Goal: Information Seeking & Learning: Learn about a topic

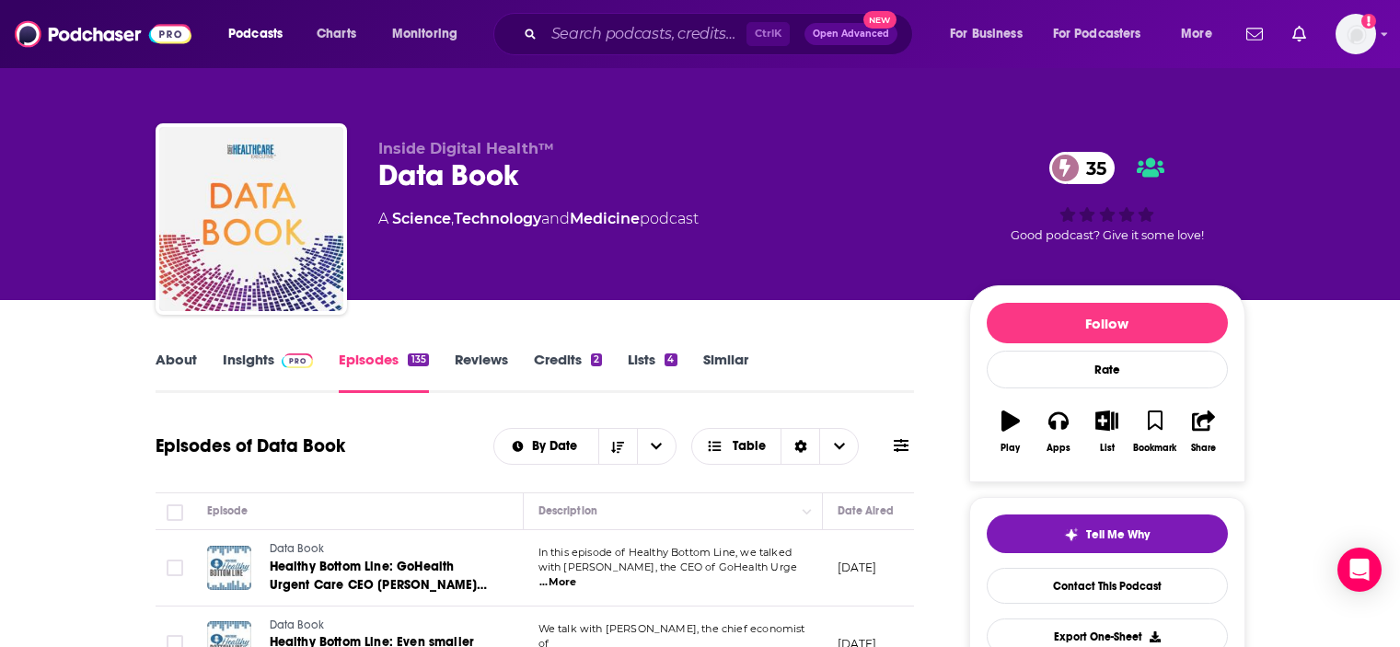
scroll to position [4, 0]
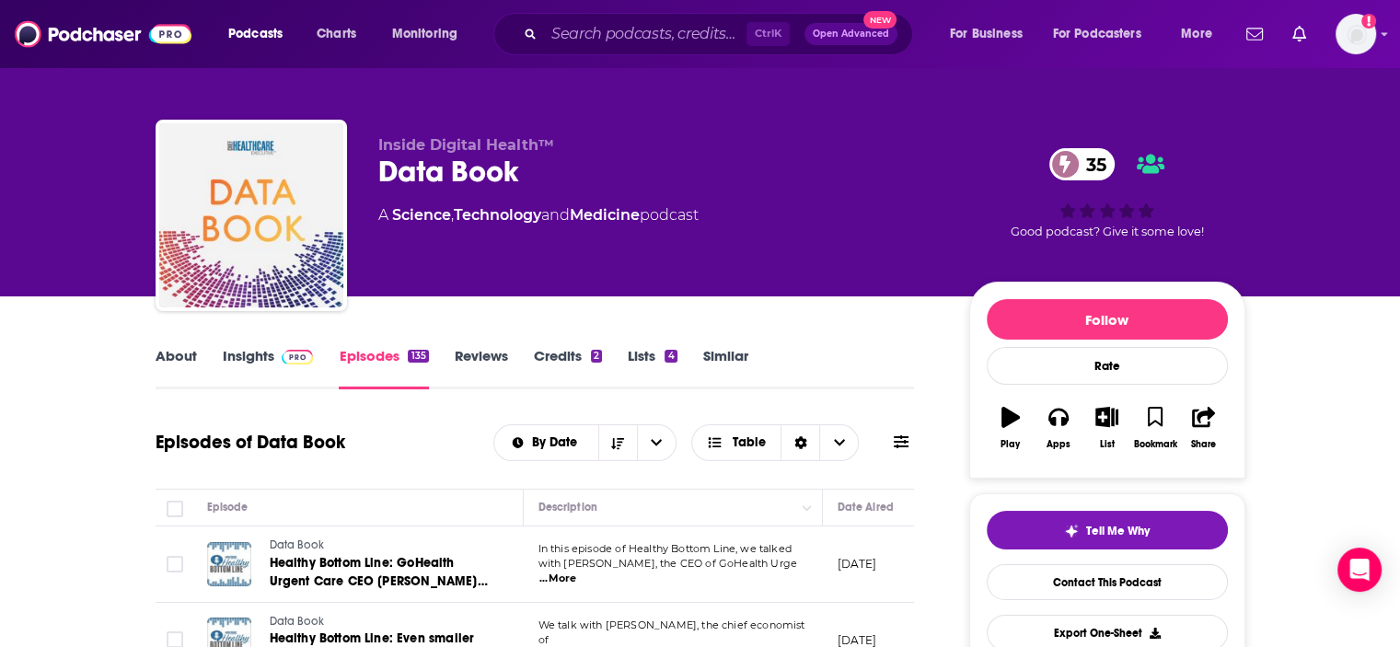
click at [670, 5] on div "Podcasts Charts Monitoring Ctrl K Open Advanced New For Business For Podcasters…" at bounding box center [700, 34] width 1400 height 68
click at [655, 30] on input "Search podcasts, credits, & more..." at bounding box center [645, 33] width 203 height 29
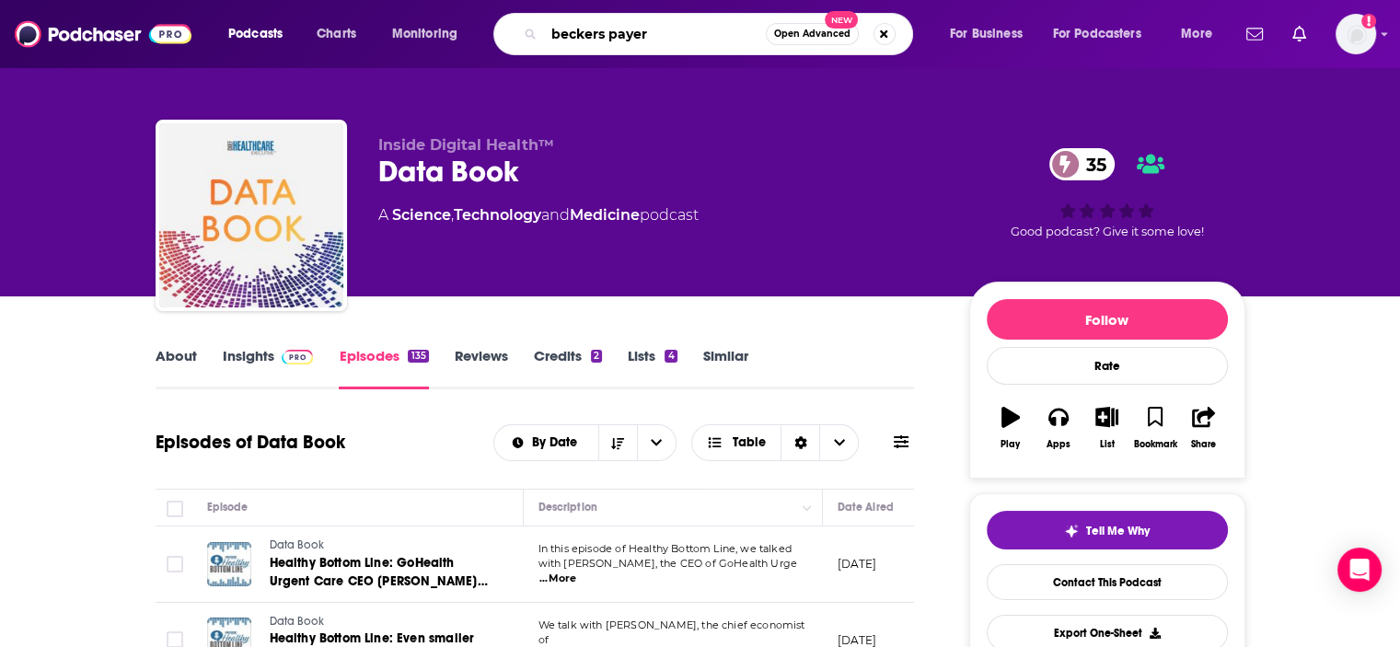
type input "beckers payers"
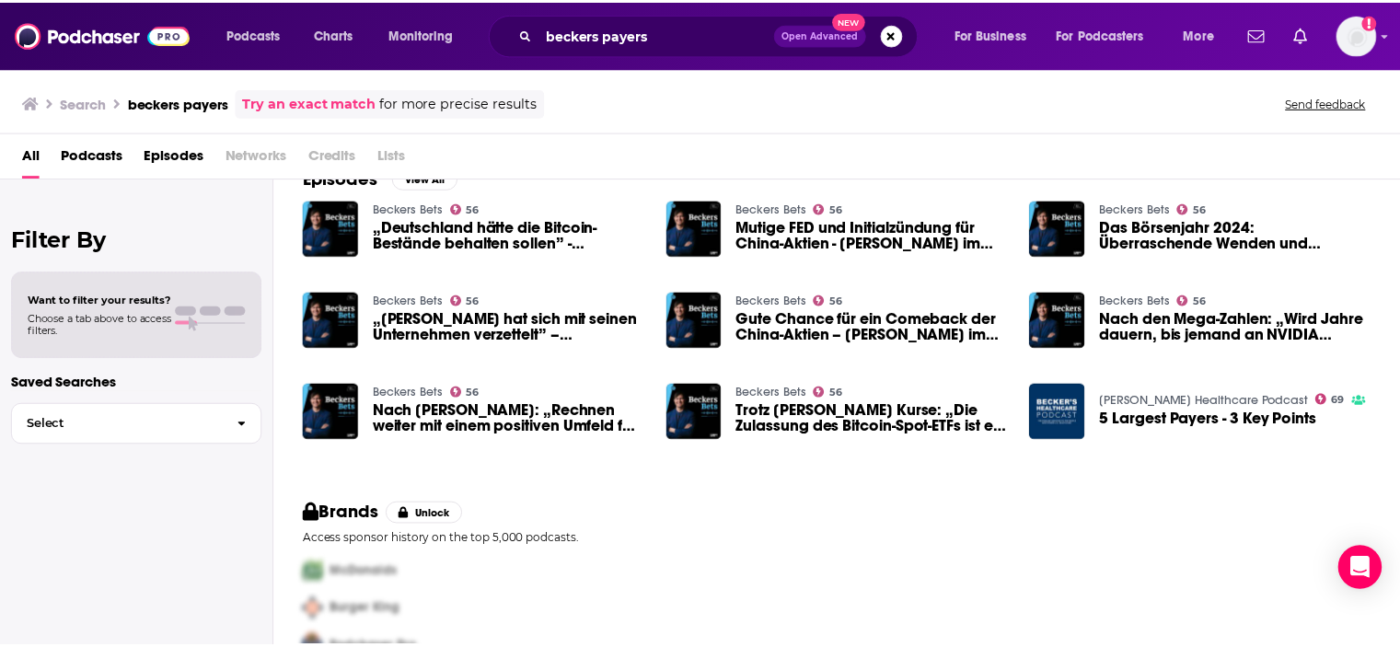
scroll to position [330, 0]
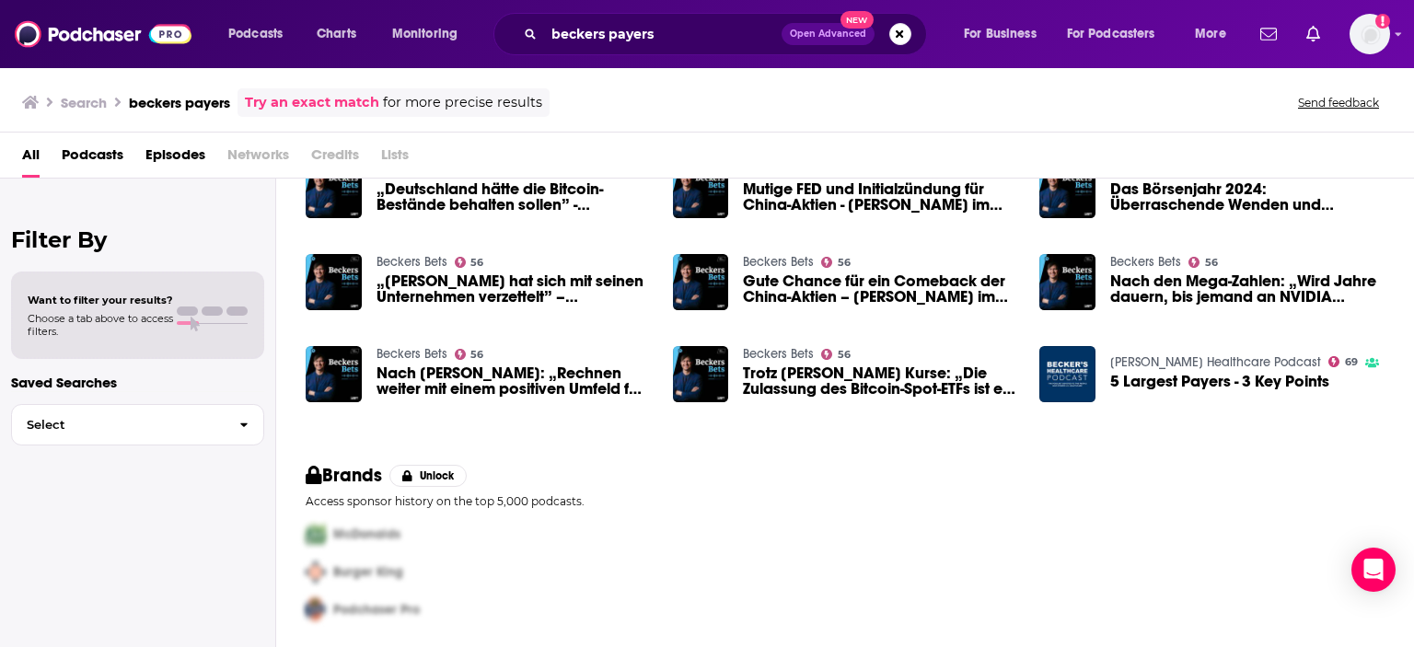
click at [1193, 385] on span "5 Largest Payers - 3 Key Points" at bounding box center [1219, 382] width 219 height 16
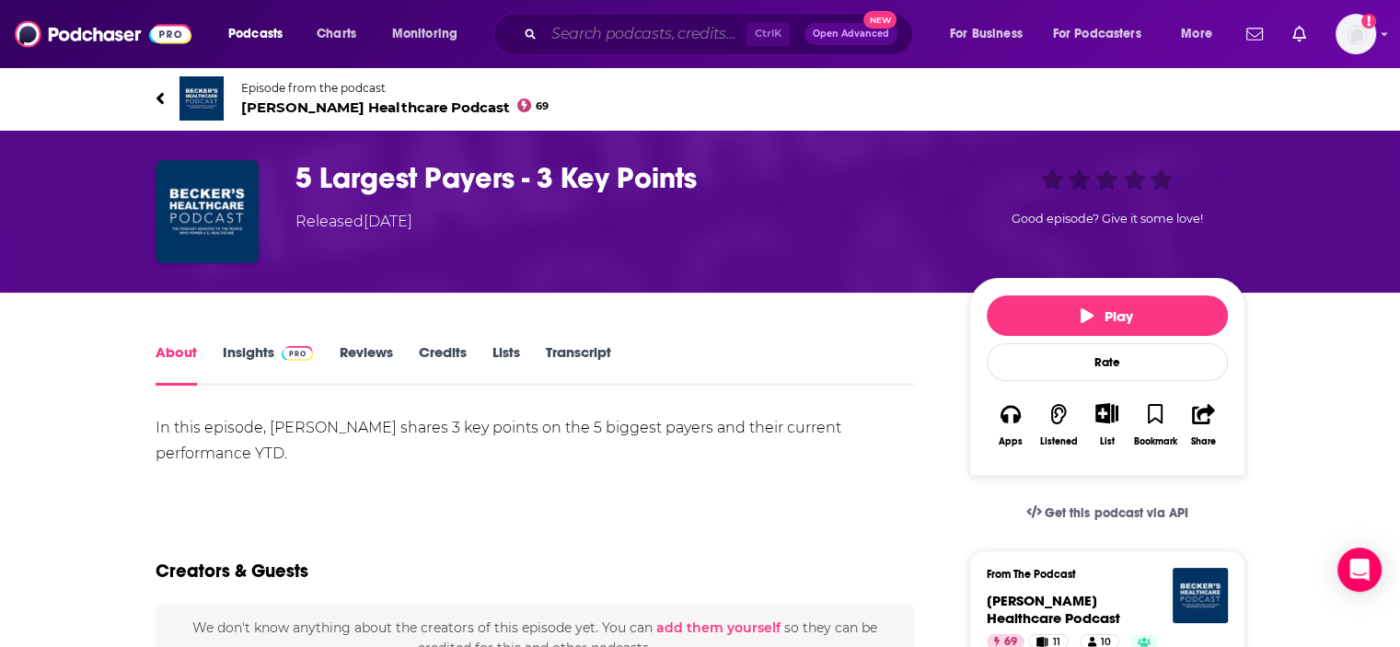
click at [689, 31] on input "Search podcasts, credits, & more..." at bounding box center [645, 33] width 203 height 29
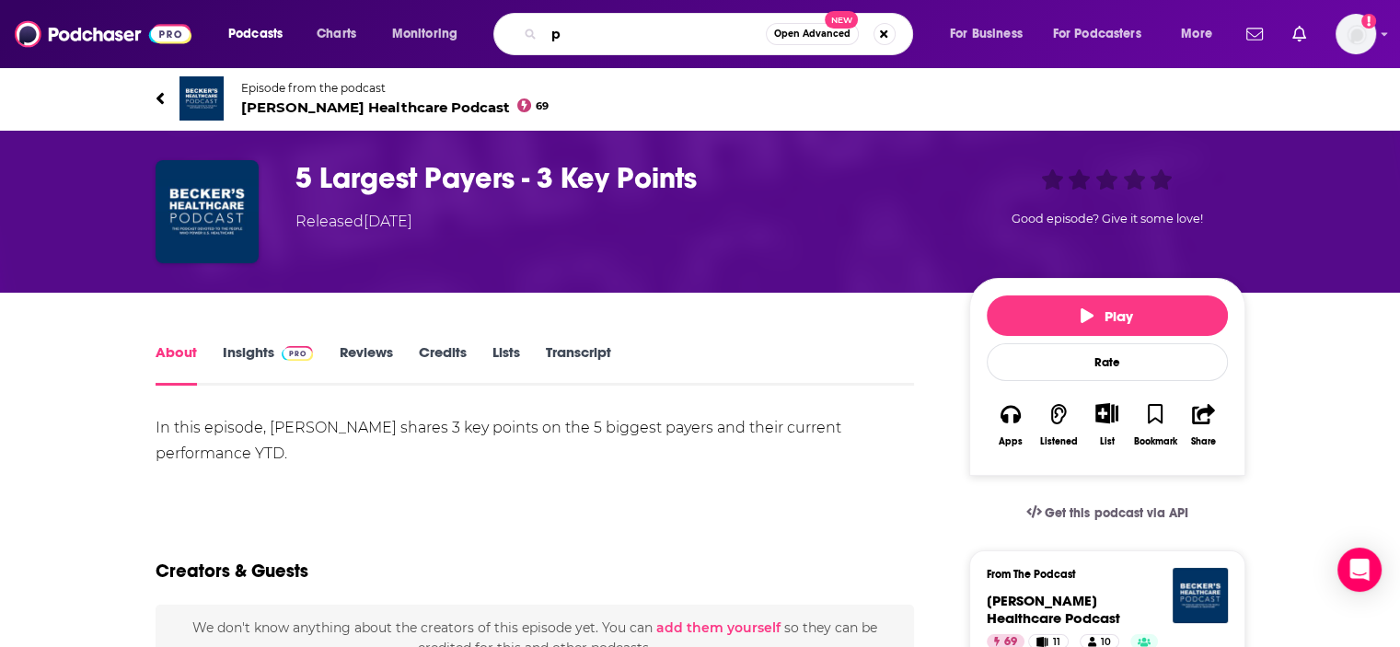
type input "p"
type input "[PERSON_NAME] payer issues"
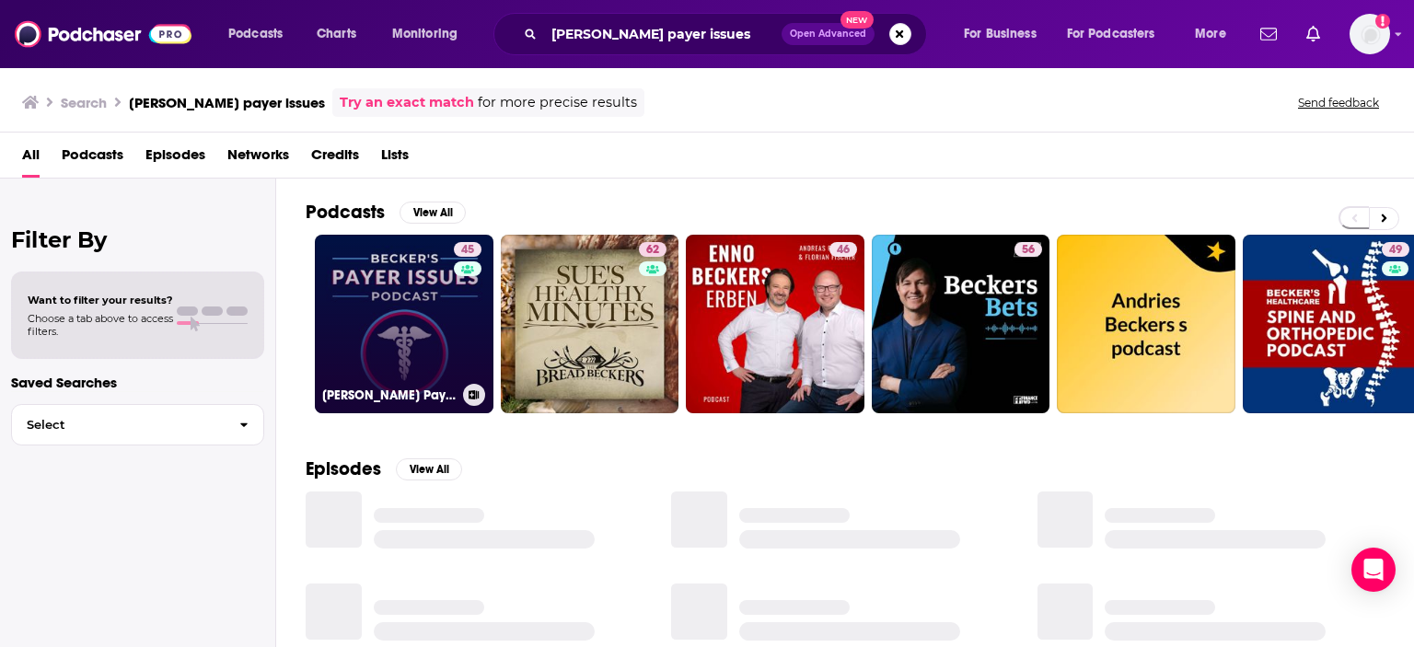
click at [387, 333] on link "45 [PERSON_NAME] Payer Issues Podcast" at bounding box center [404, 324] width 179 height 179
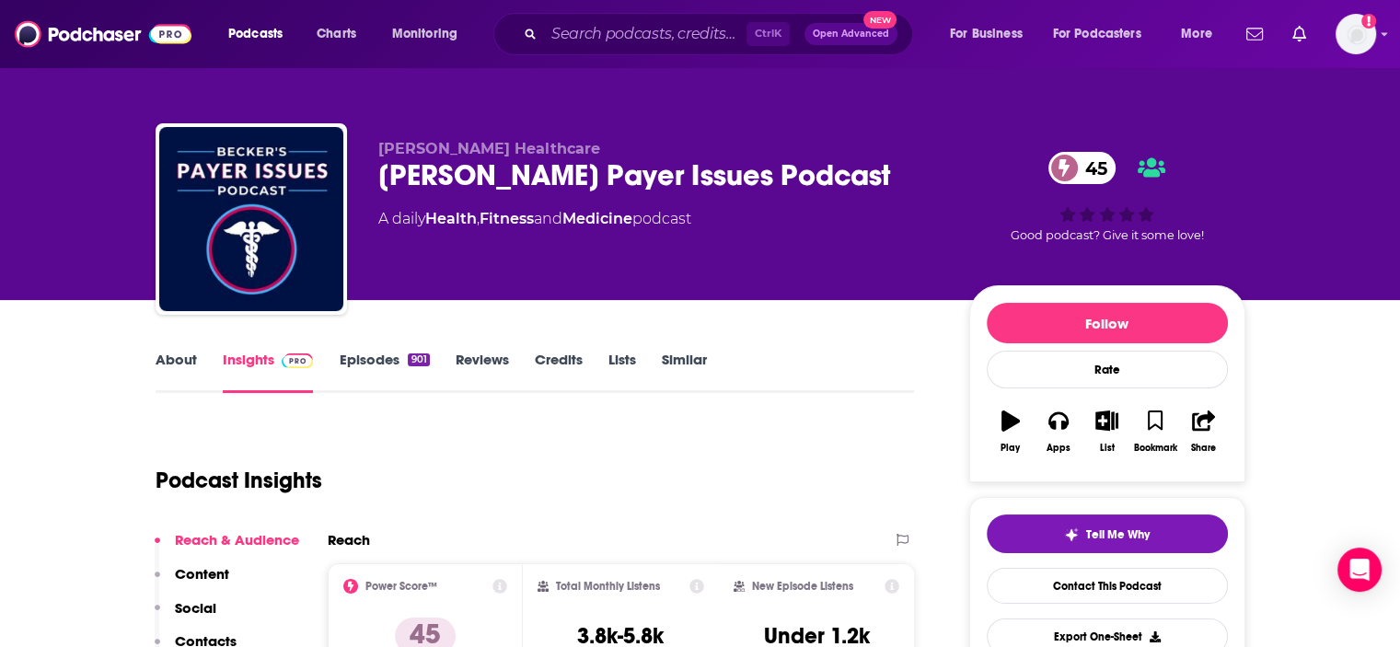
click at [357, 370] on link "Episodes 901" at bounding box center [384, 372] width 90 height 42
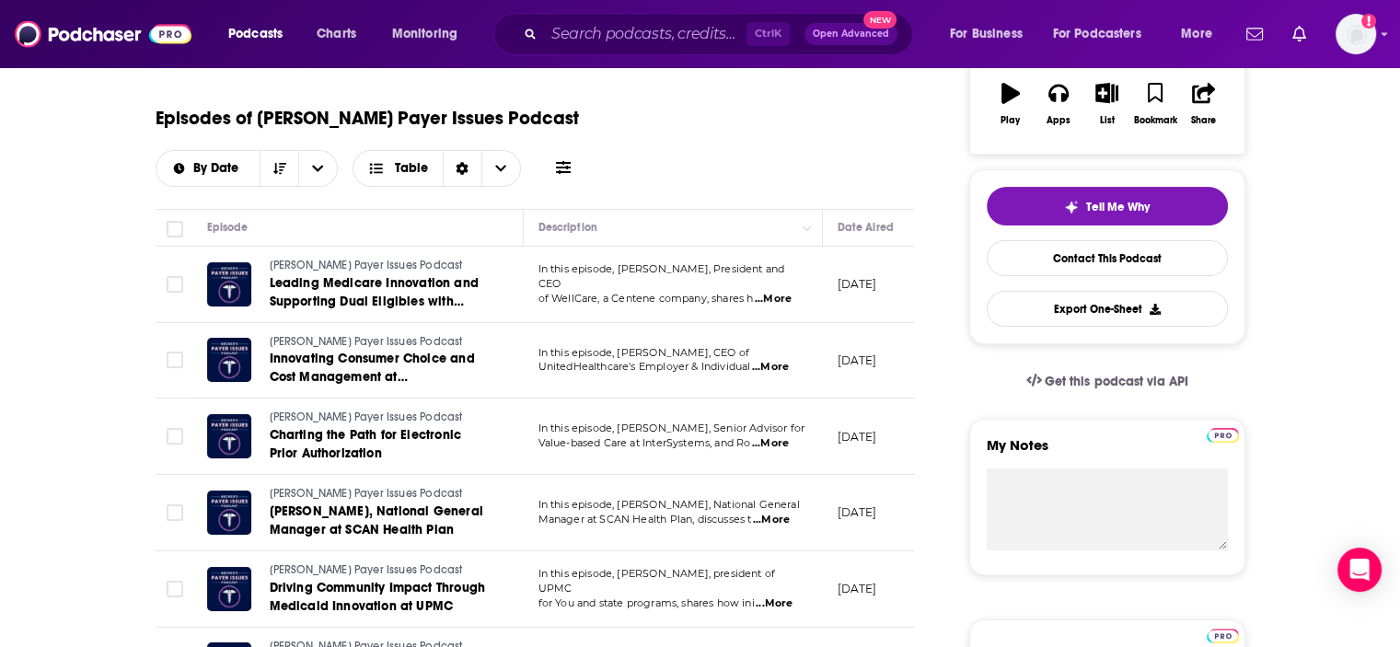
scroll to position [330, 0]
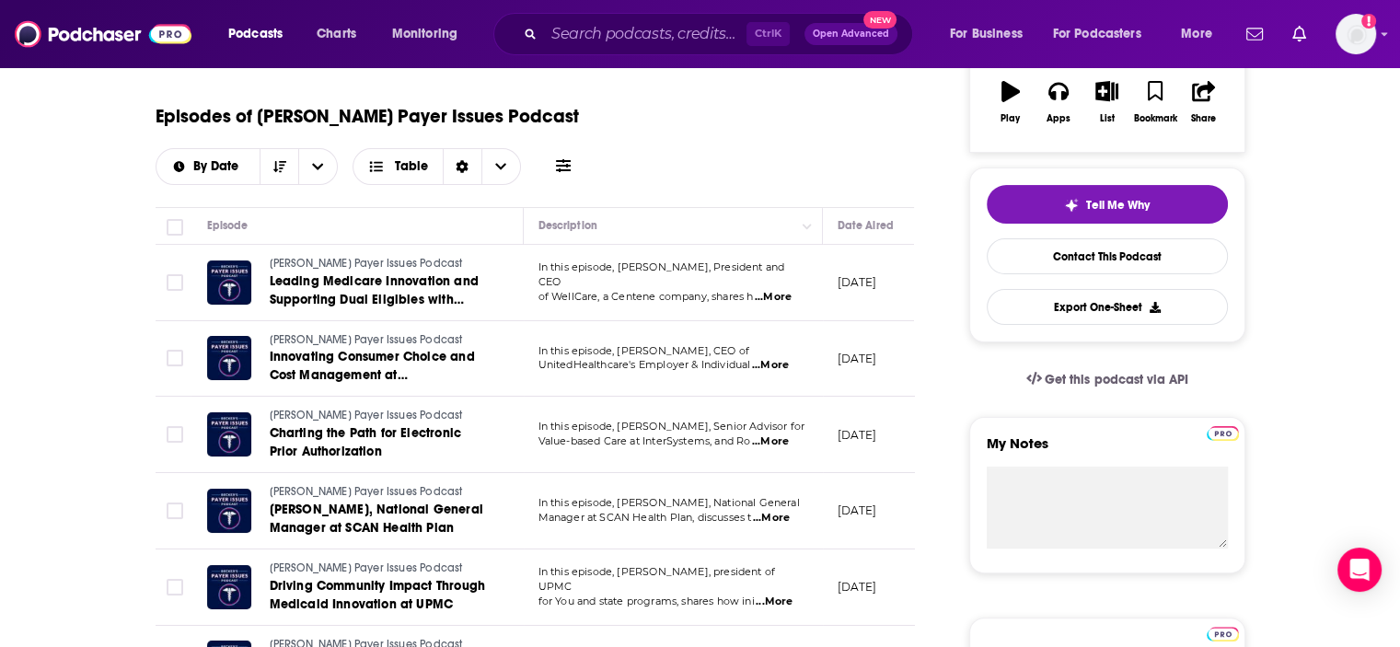
click at [784, 367] on span "...More" at bounding box center [770, 365] width 37 height 15
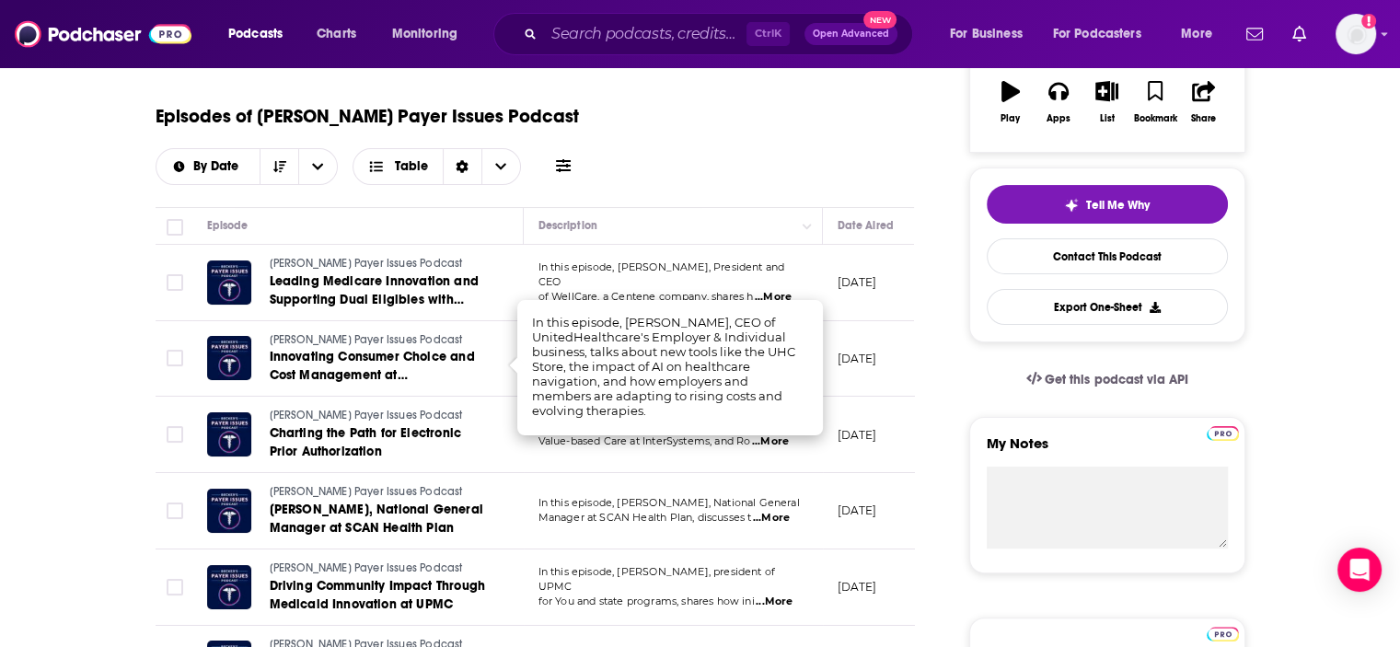
click at [757, 157] on div "Episodes of [PERSON_NAME] Payer Issues Podcast By Date Table" at bounding box center [535, 139] width 759 height 92
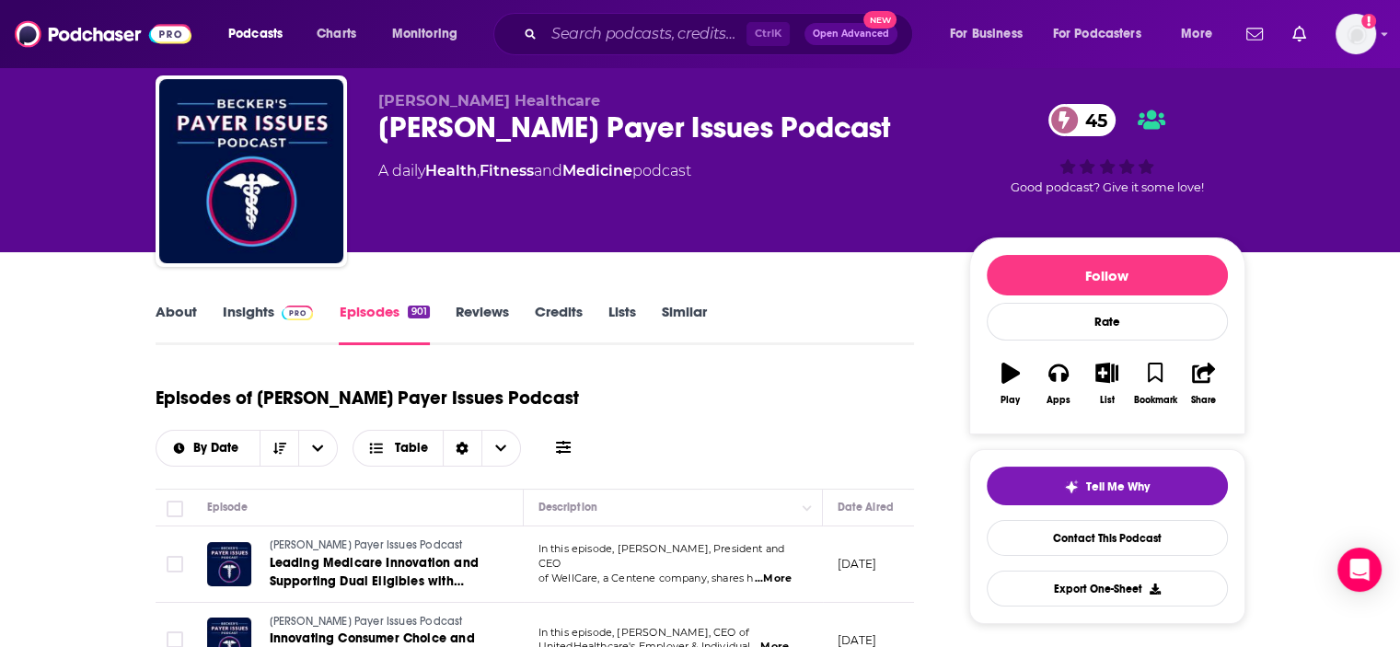
scroll to position [0, 0]
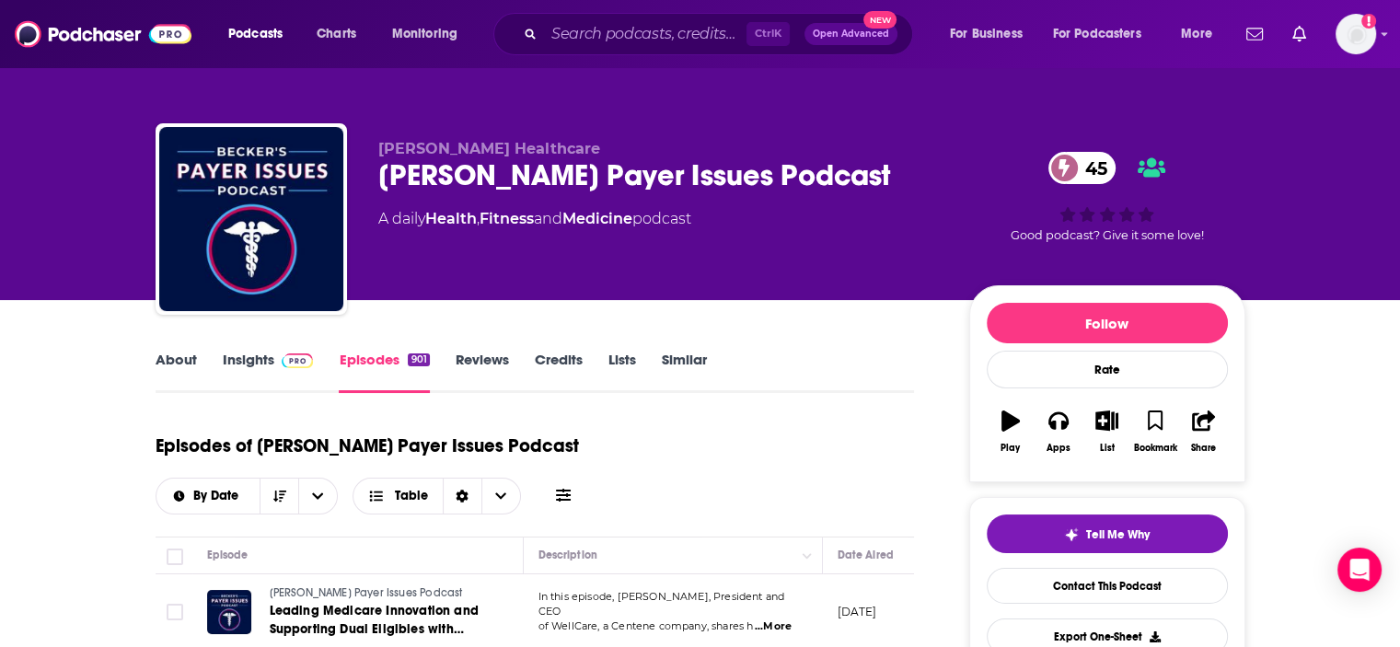
click at [180, 358] on link "About" at bounding box center [176, 372] width 41 height 42
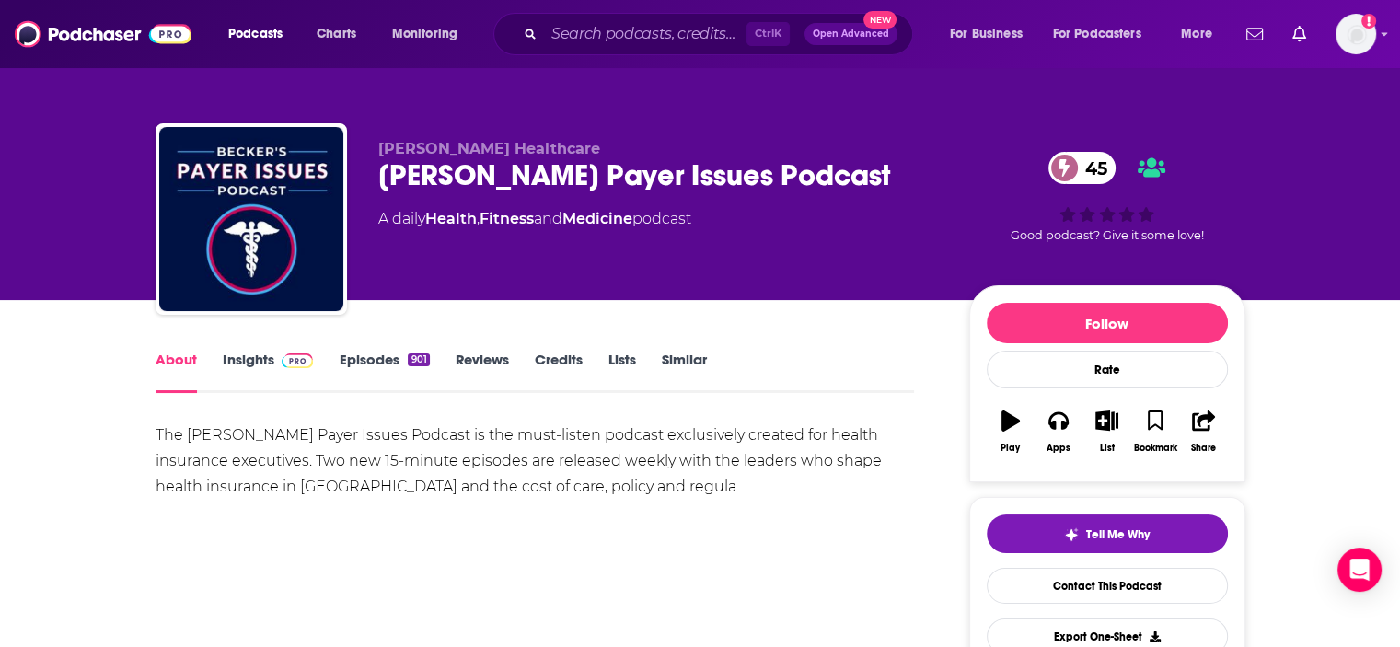
click at [261, 374] on link "Insights" at bounding box center [268, 372] width 91 height 42
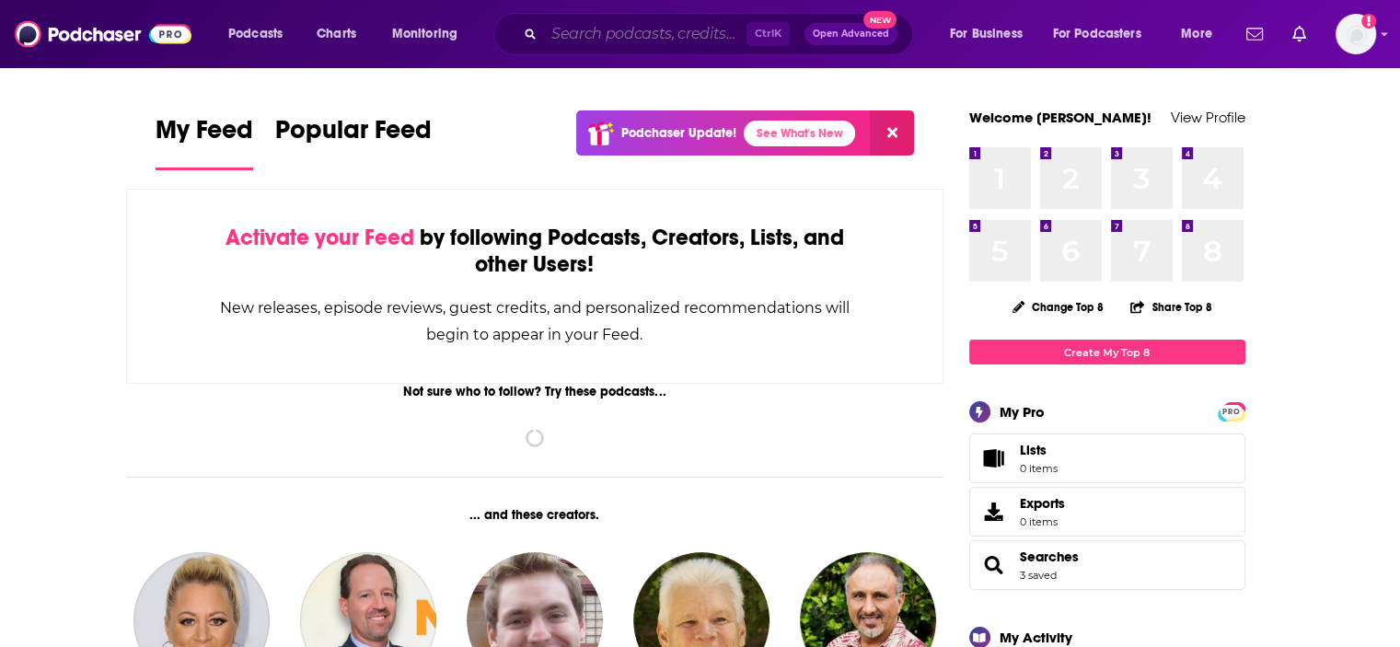
click at [645, 34] on input "Search podcasts, credits, & more..." at bounding box center [645, 33] width 203 height 29
paste input "Tuning In to The C-Suite"
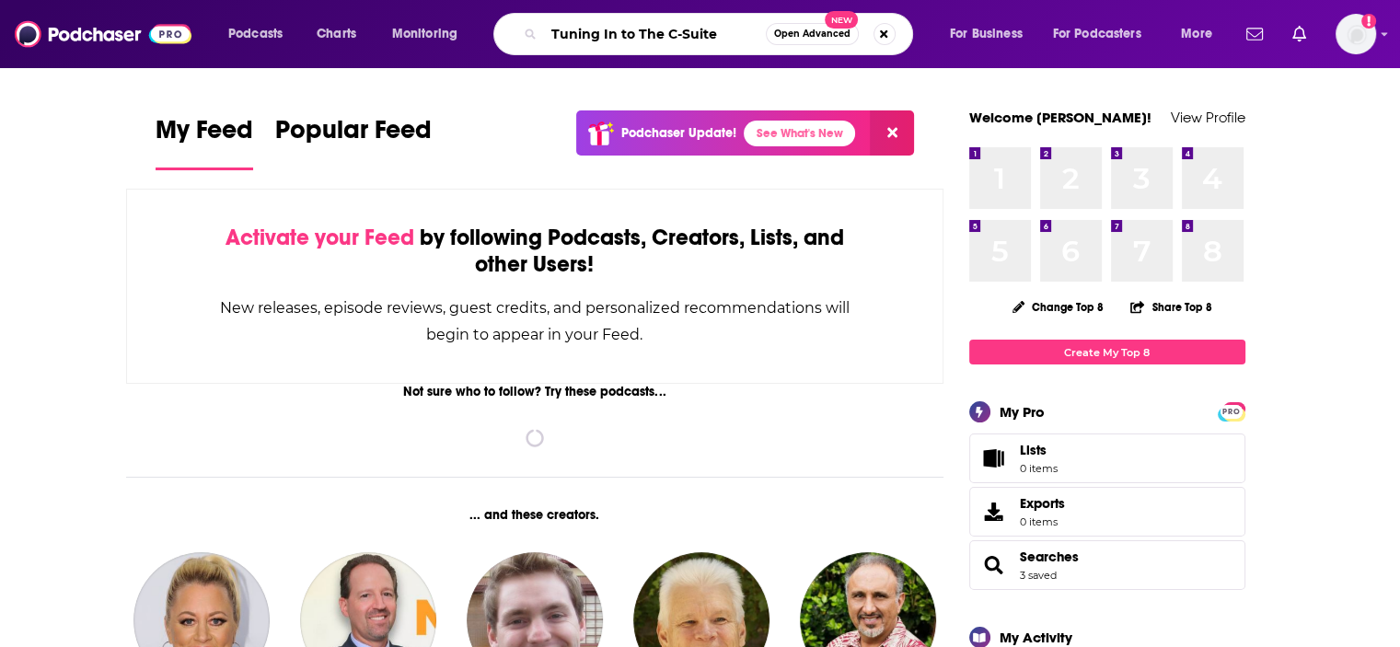
type input "Tuning In to The C-Suite"
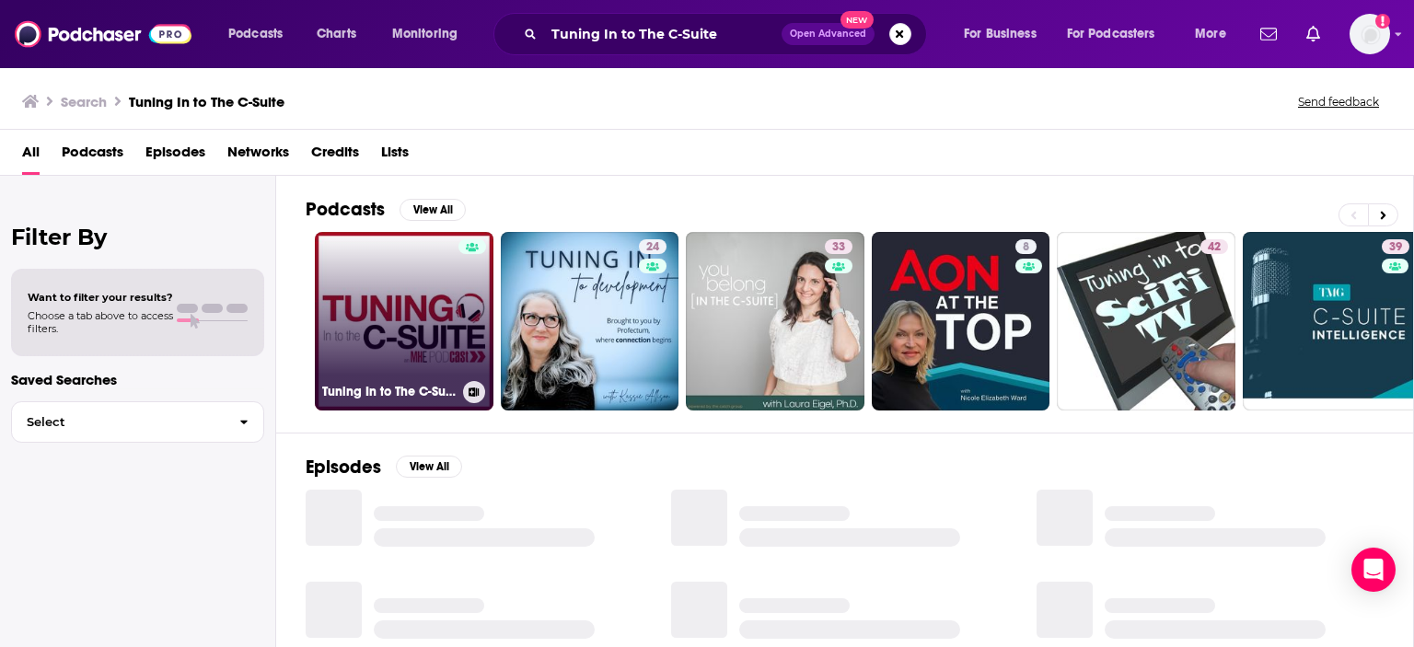
click at [372, 330] on link "Tuning In to The C-Suite" at bounding box center [404, 321] width 179 height 179
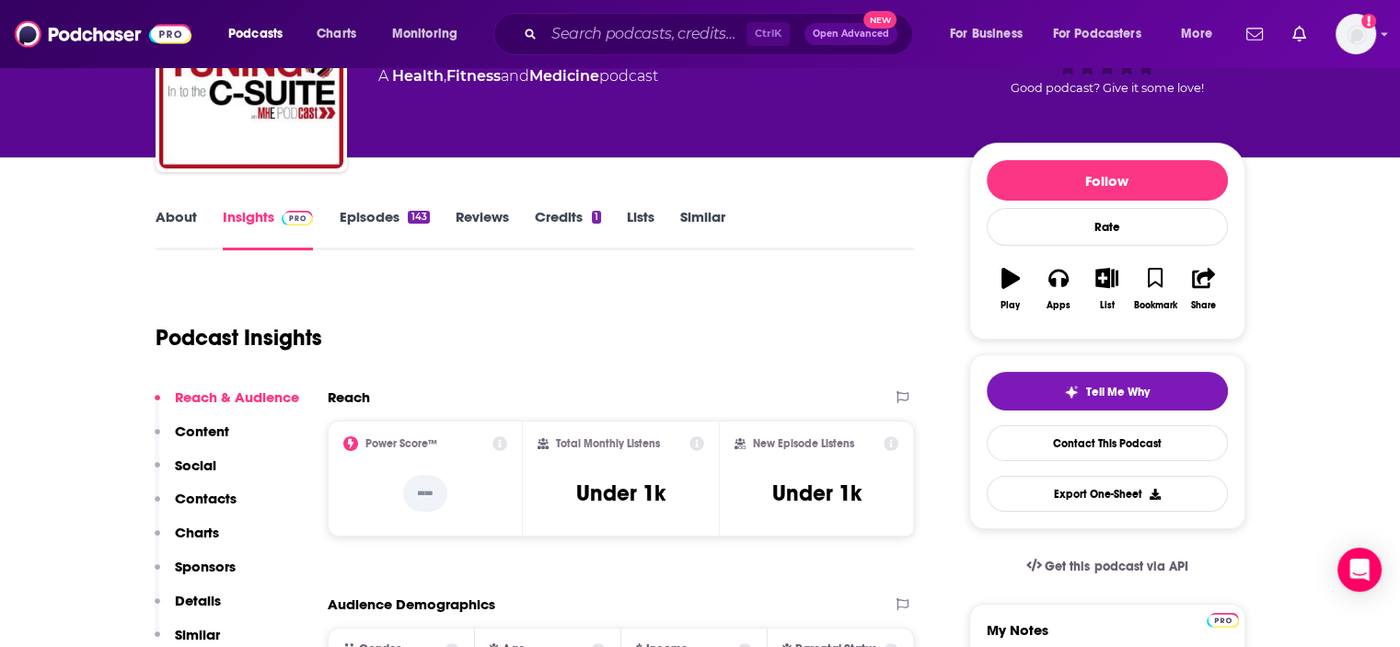
scroll to position [136, 0]
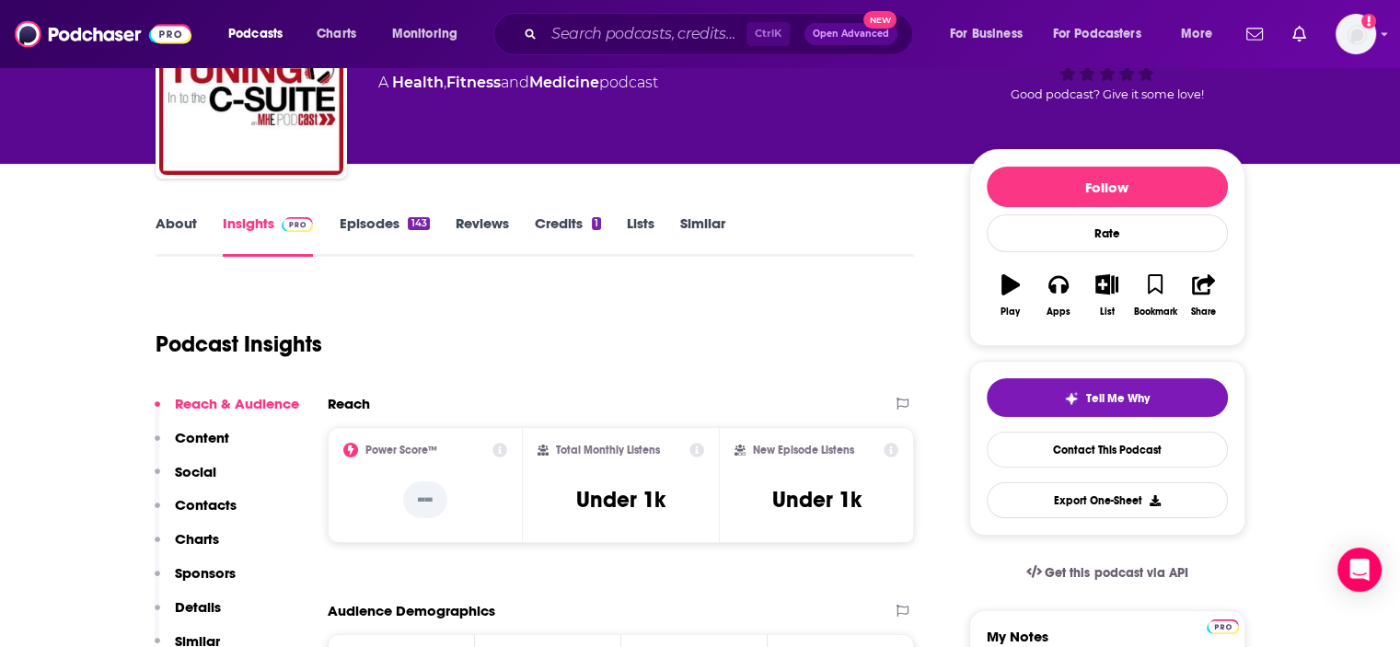
click at [375, 228] on link "Episodes 143" at bounding box center [384, 235] width 90 height 42
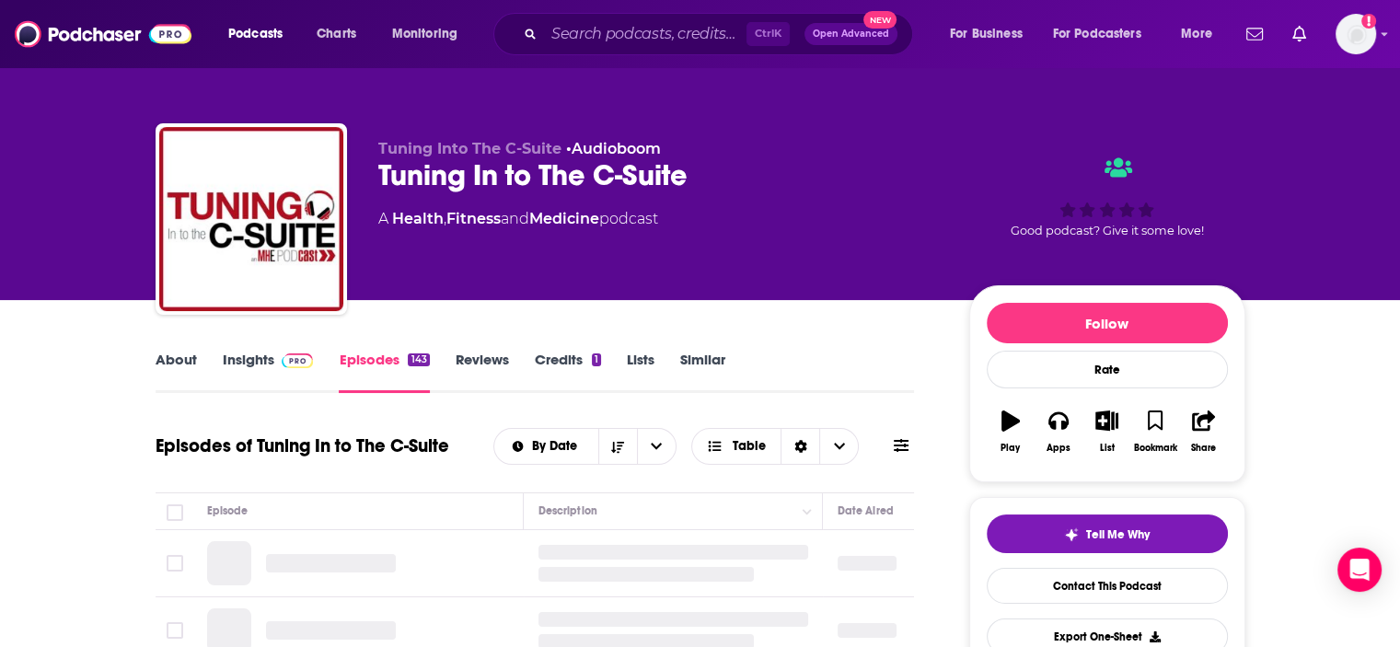
scroll to position [230, 0]
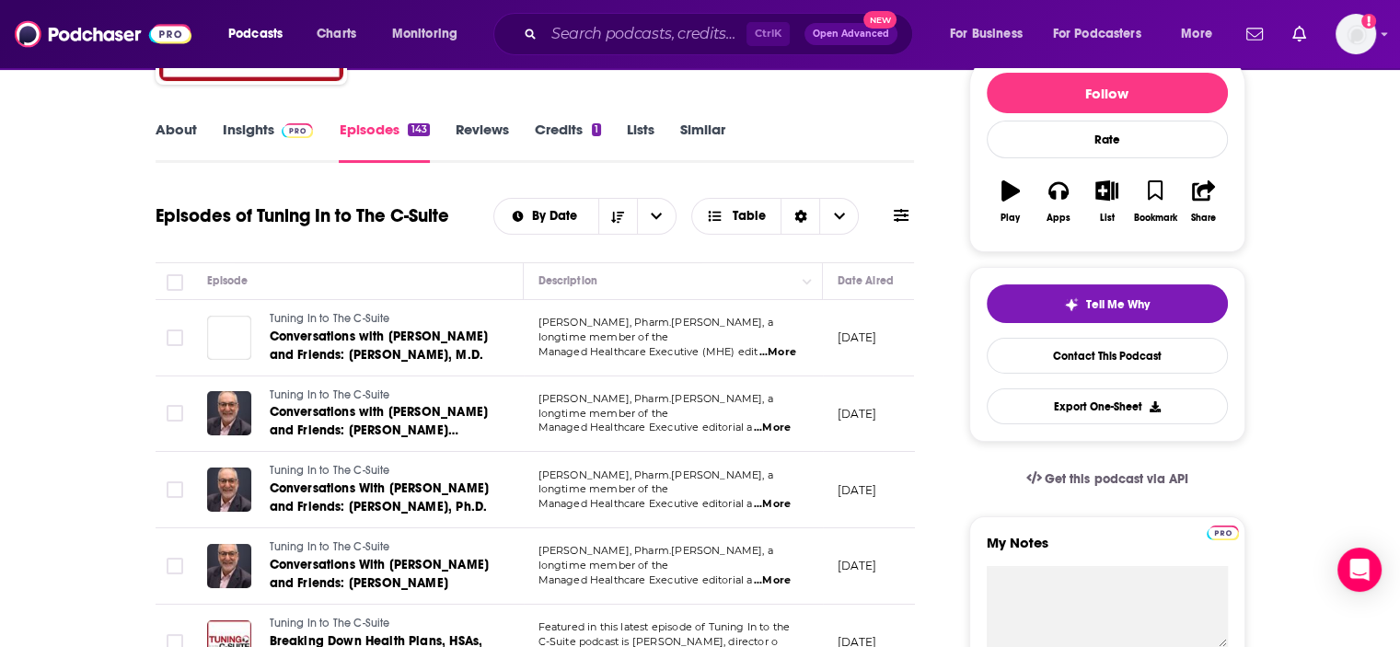
click at [269, 133] on link "Insights" at bounding box center [268, 142] width 91 height 42
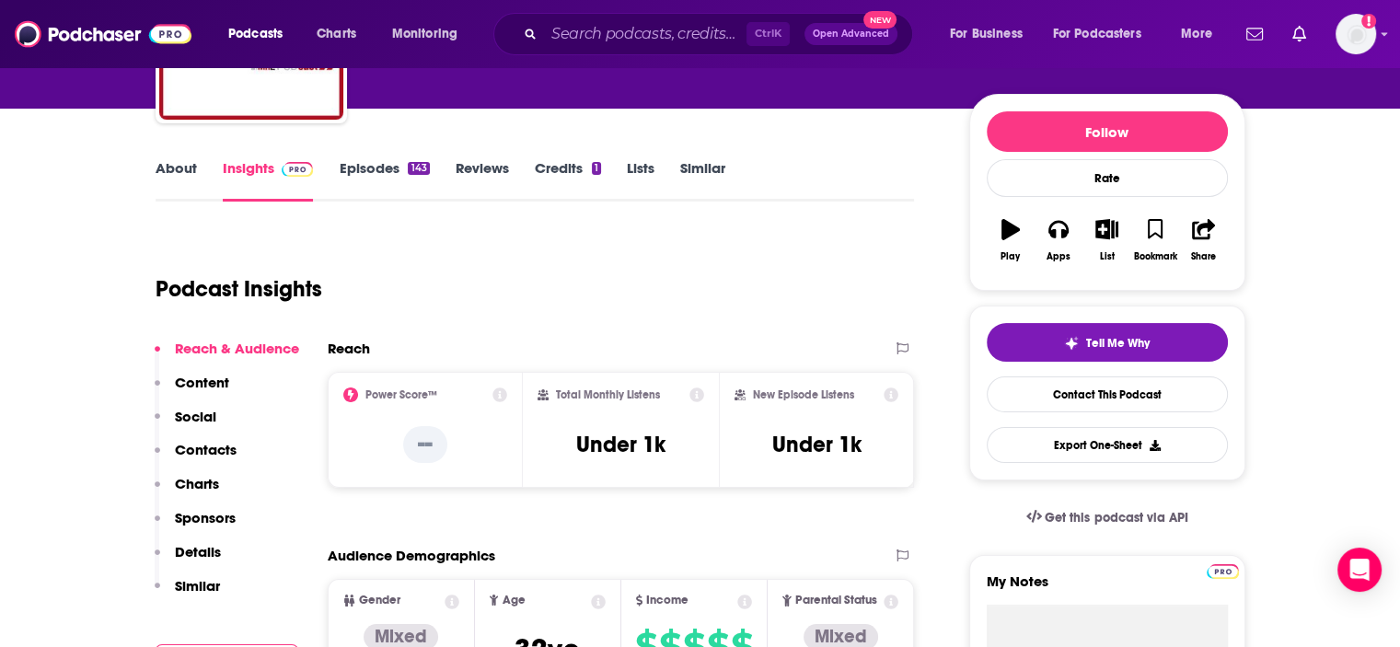
scroll to position [191, 0]
